Goal: Navigation & Orientation: Find specific page/section

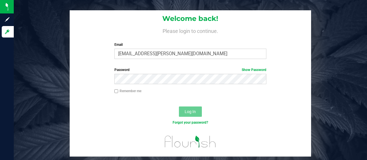
type input "[EMAIL_ADDRESS][PERSON_NAME][DOMAIN_NAME]"
click at [116, 90] on input "Remember me" at bounding box center [116, 91] width 4 height 4
checkbox input "true"
click at [187, 111] on span "Log In" at bounding box center [190, 111] width 11 height 5
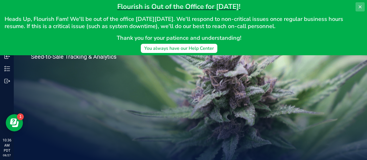
click at [360, 6] on icon at bounding box center [360, 7] width 5 height 5
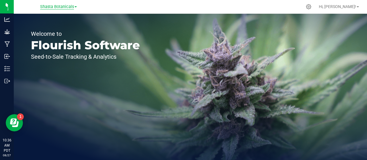
click at [67, 6] on span "Shasta Botanicals" at bounding box center [57, 6] width 34 height 5
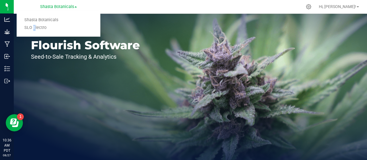
click at [32, 27] on link "SLO Electro" at bounding box center [59, 28] width 84 height 8
